Goal: Check status: Check status

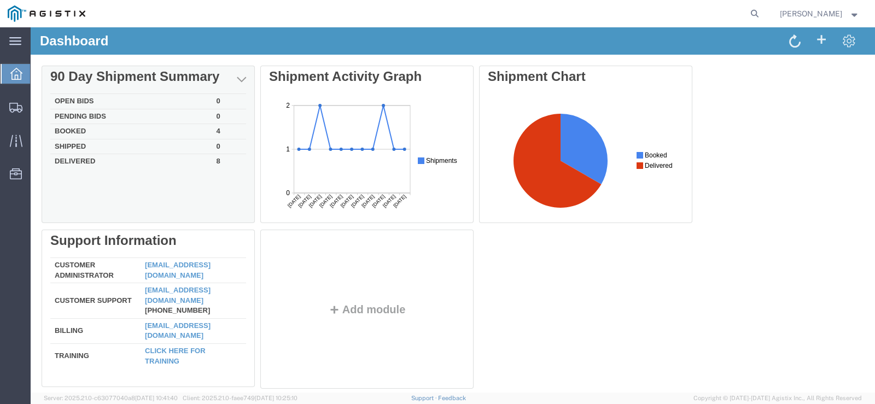
click at [72, 132] on td "Booked" at bounding box center [131, 131] width 162 height 15
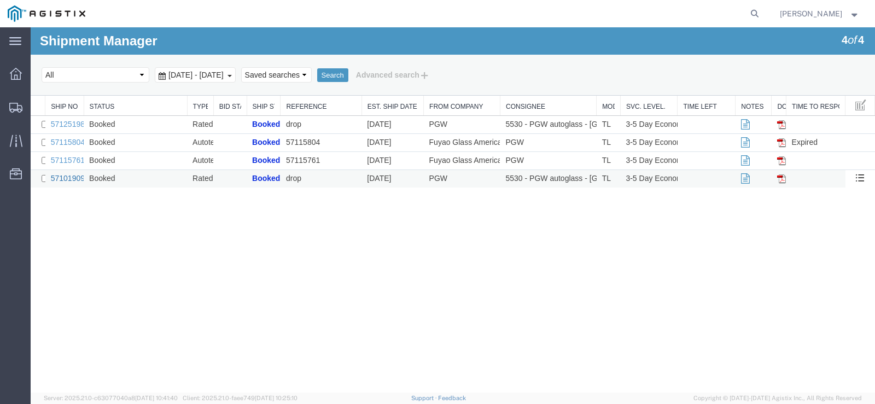
click at [70, 175] on link "57101909" at bounding box center [68, 178] width 34 height 9
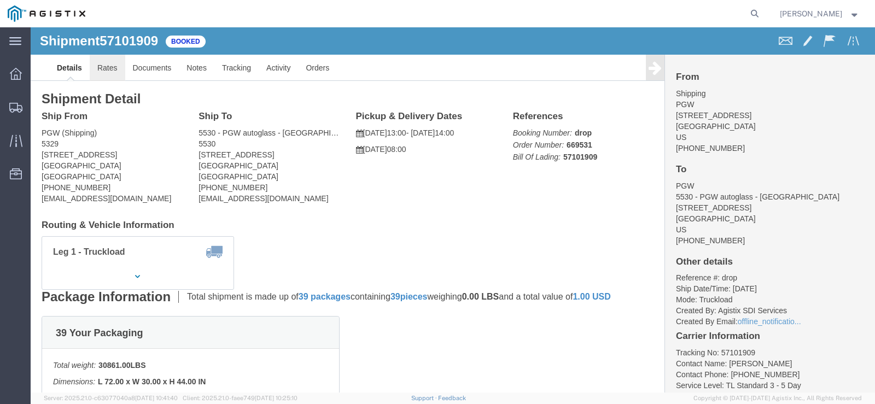
click link "Rates"
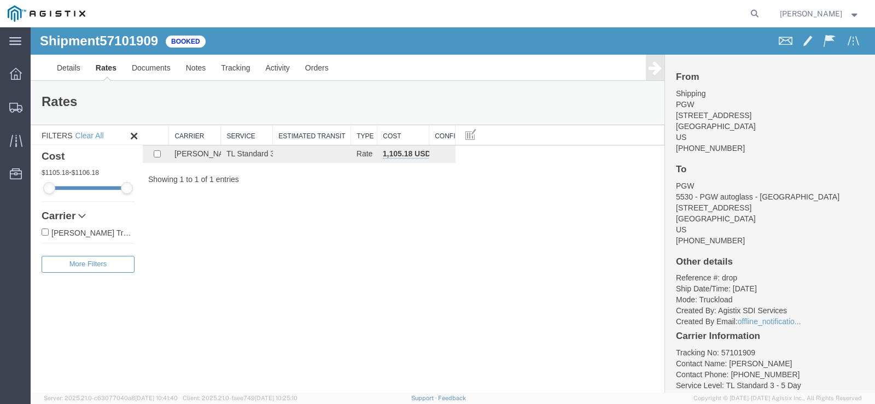
click at [469, 245] on div "Shipment 57101909 1 of 1 Booked Details Rates Documents Notes Tracking Activity…" at bounding box center [453, 209] width 845 height 365
click at [21, 77] on icon at bounding box center [16, 74] width 12 height 12
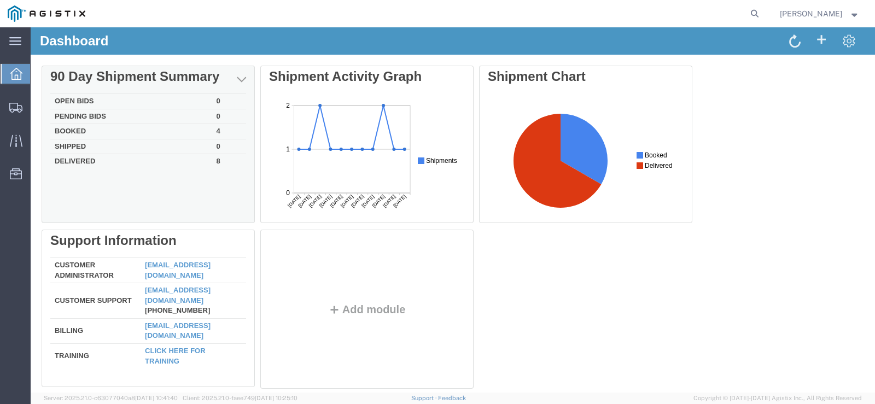
click at [72, 129] on td "Booked" at bounding box center [131, 131] width 162 height 15
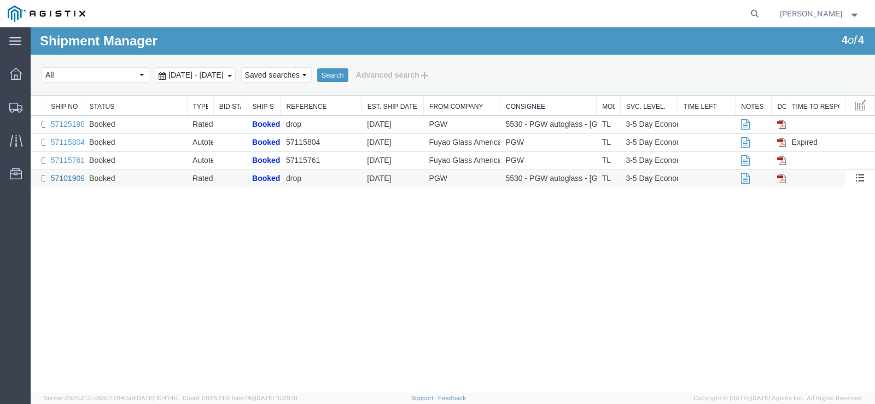
click at [69, 176] on link "57101909" at bounding box center [68, 178] width 34 height 9
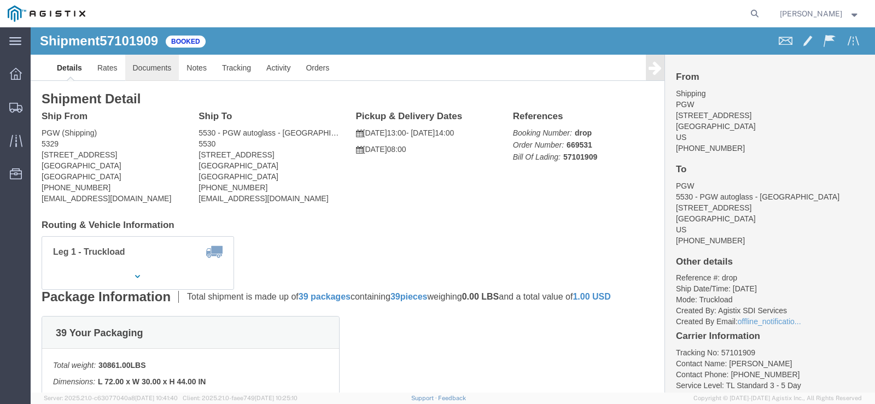
click link "Documents"
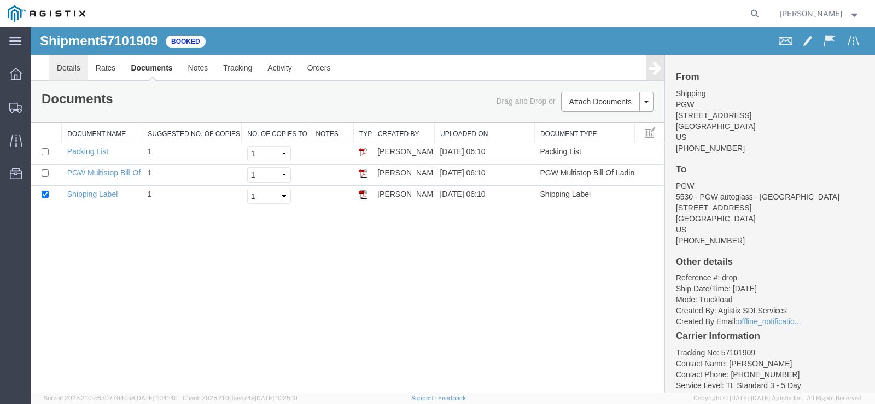
click at [61, 66] on link "Details" at bounding box center [68, 68] width 39 height 26
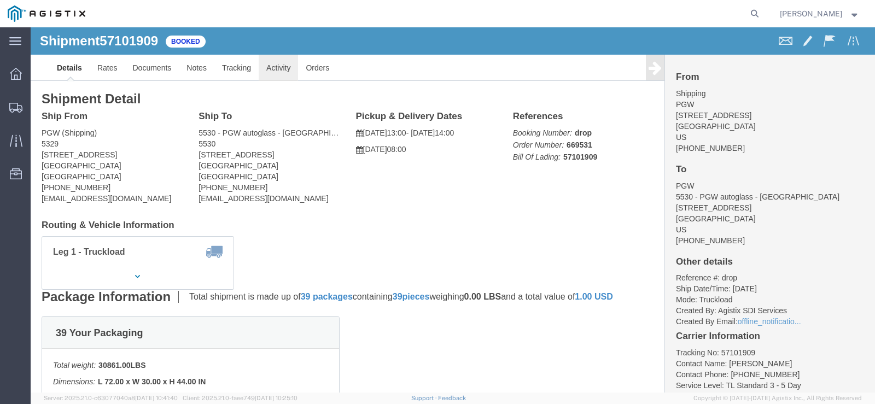
click link "Activity"
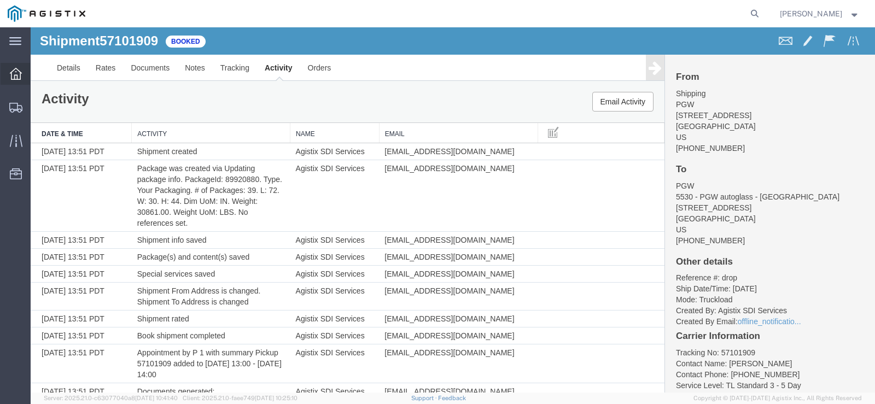
click at [23, 74] on div at bounding box center [16, 74] width 31 height 22
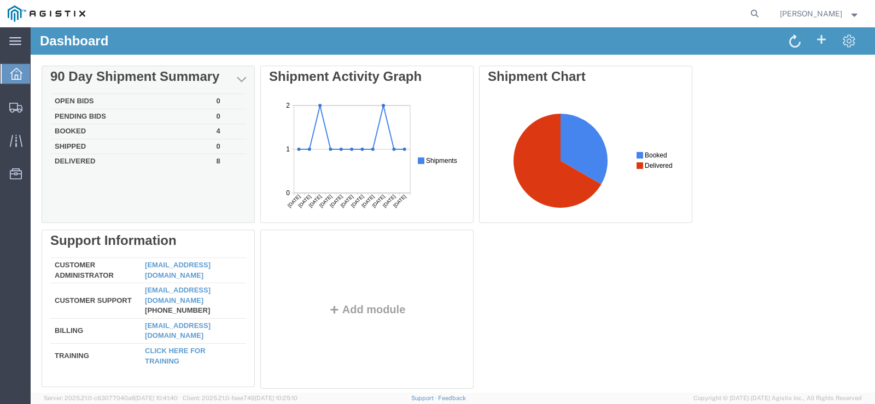
click at [69, 157] on td "Delivered" at bounding box center [131, 160] width 162 height 13
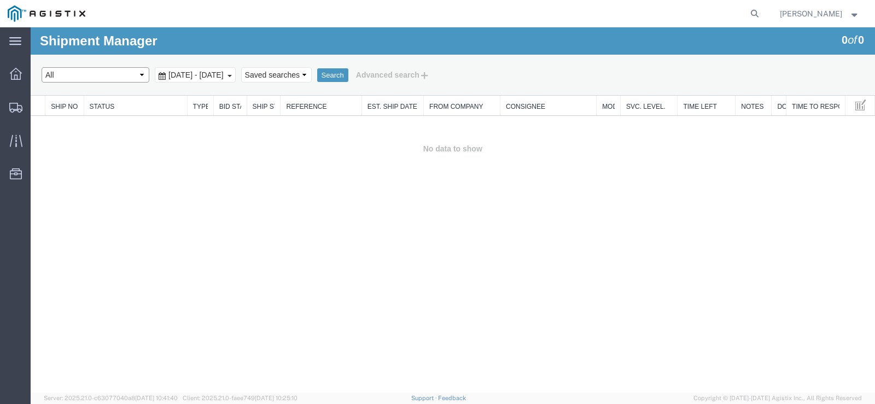
click at [141, 78] on select "Select status Active (AC, O, P) All Approved Awaiting Confirmation (AC) Booked …" at bounding box center [96, 74] width 108 height 15
select select "DLVD"
click at [42, 67] on select "Select status Active (AC, O, P) All Approved Awaiting Confirmation (AC) Booked …" at bounding box center [96, 74] width 108 height 15
click at [348, 77] on button "Search" at bounding box center [332, 75] width 31 height 14
click at [18, 77] on icon at bounding box center [16, 74] width 12 height 12
